Goal: Task Accomplishment & Management: Use online tool/utility

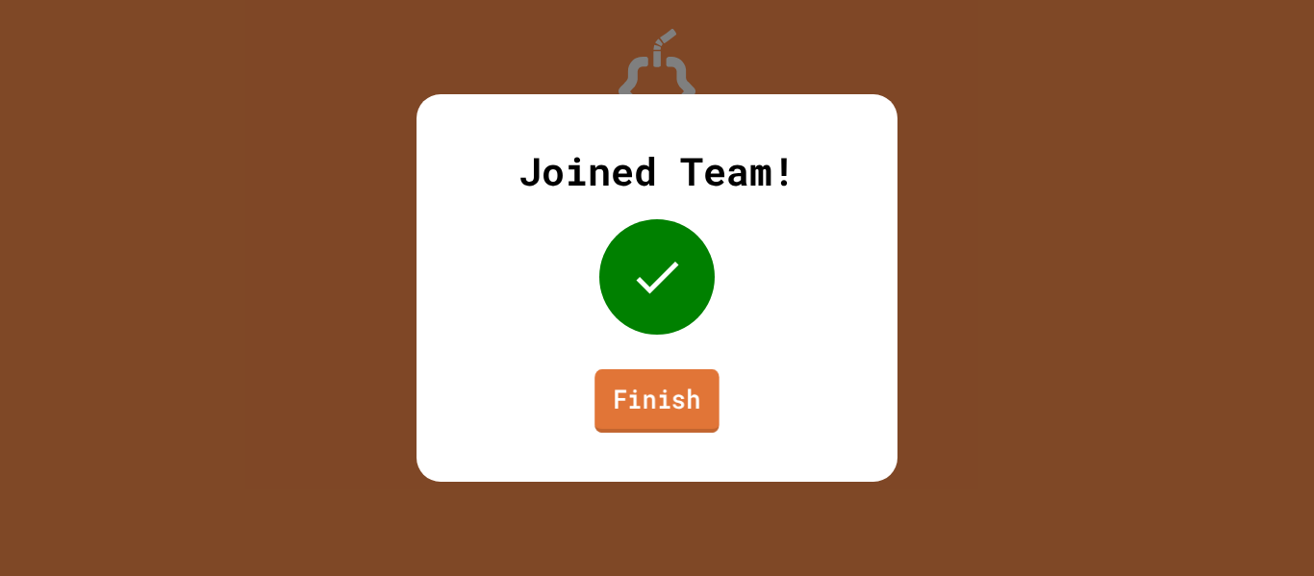
click at [645, 393] on link "Finish" at bounding box center [657, 400] width 125 height 63
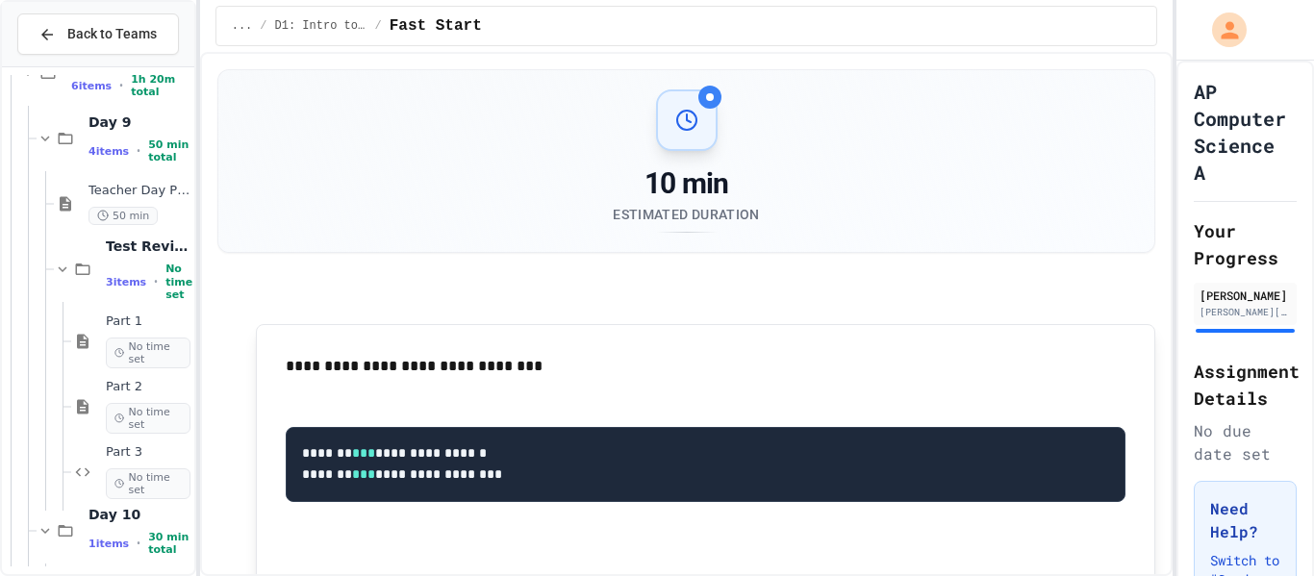
scroll to position [1232, 0]
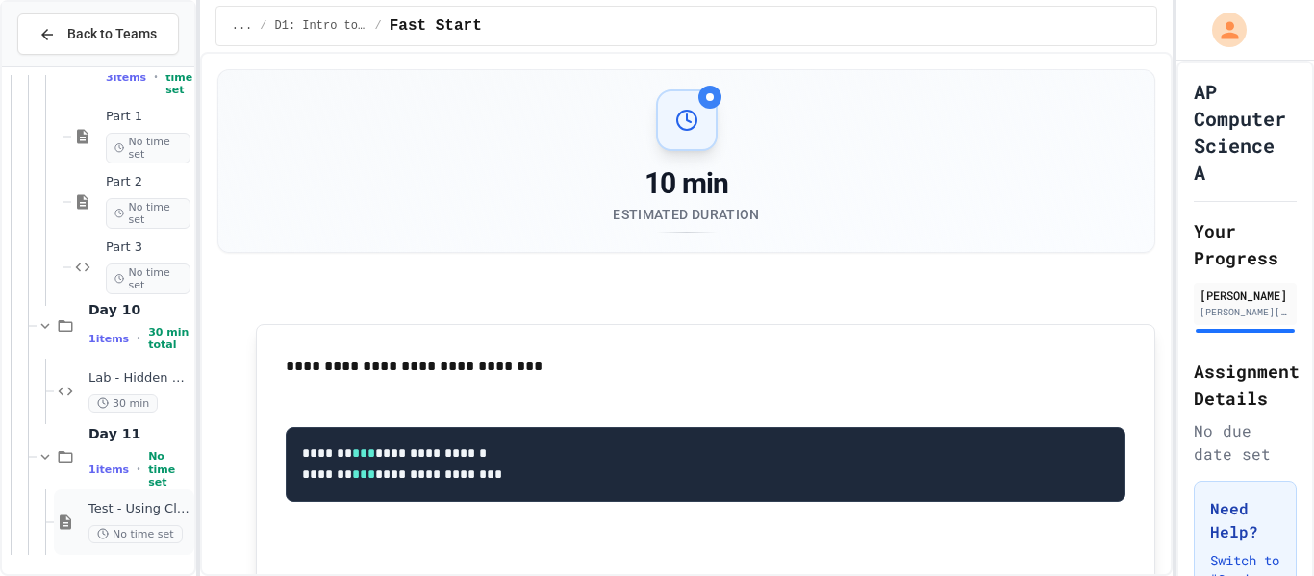
click at [118, 512] on span "Test - Using Classes and Objects" at bounding box center [140, 509] width 102 height 16
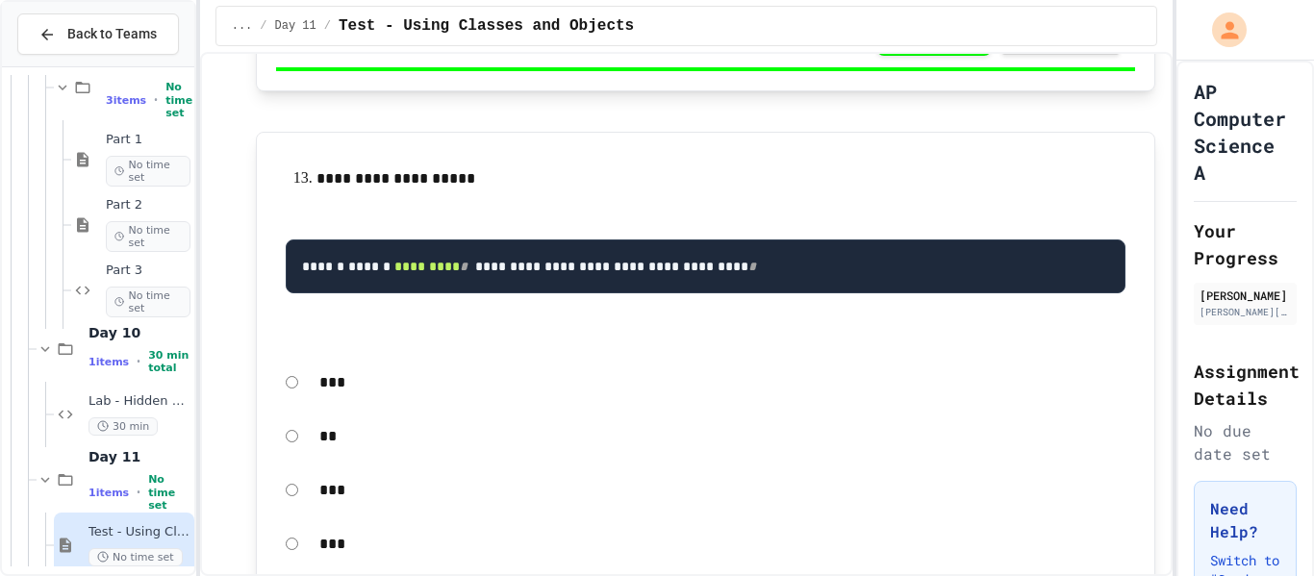
scroll to position [6950, 0]
